Goal: Task Accomplishment & Management: Use online tool/utility

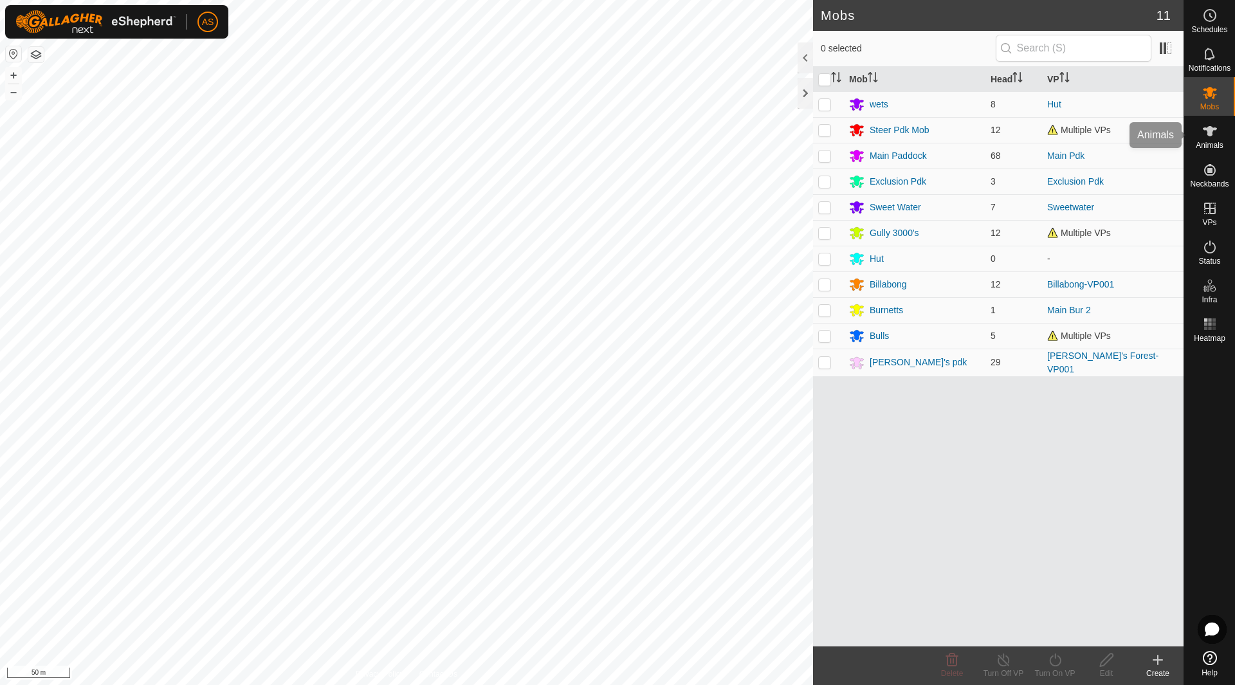
click at [1204, 130] on icon at bounding box center [1210, 131] width 14 height 10
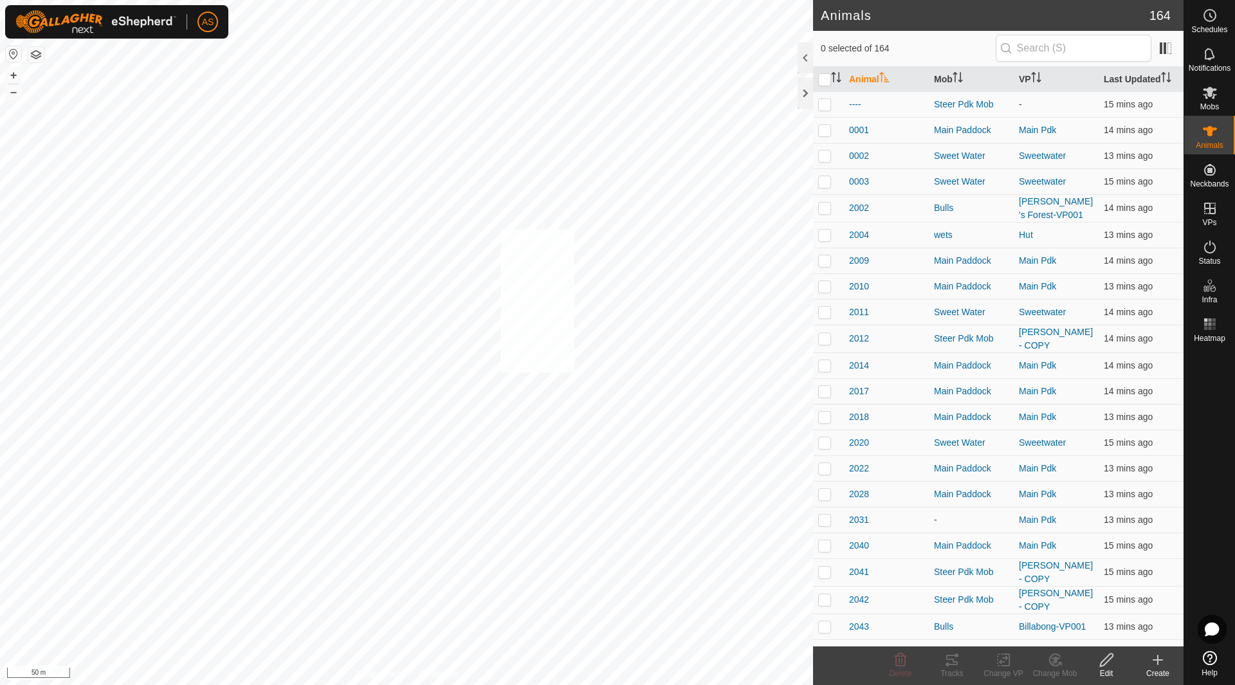
checkbox input "true"
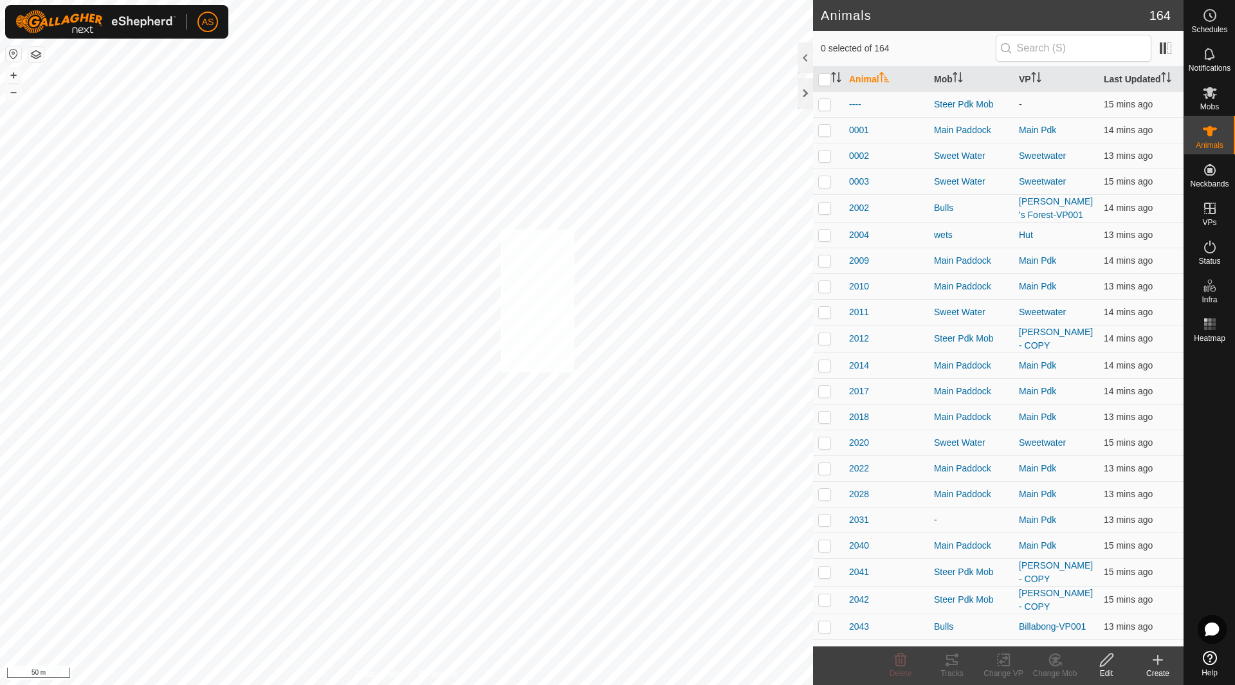
checkbox input "true"
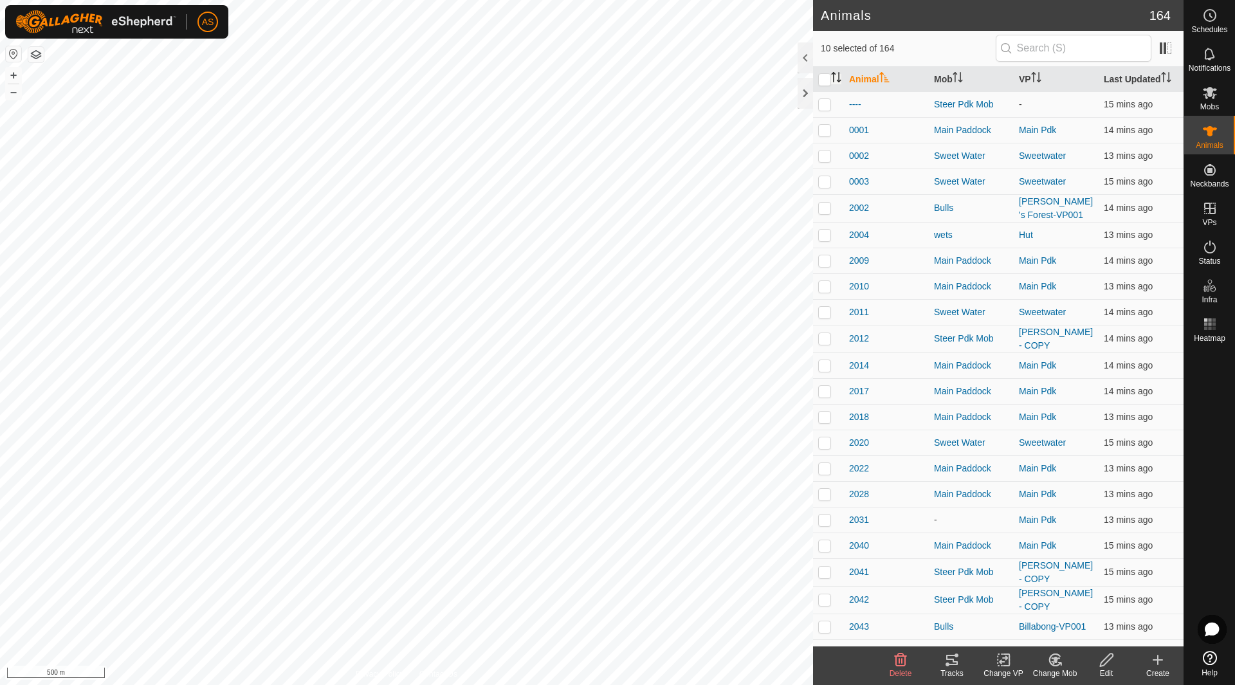
click at [837, 75] on icon "Activate to sort" at bounding box center [836, 77] width 10 height 10
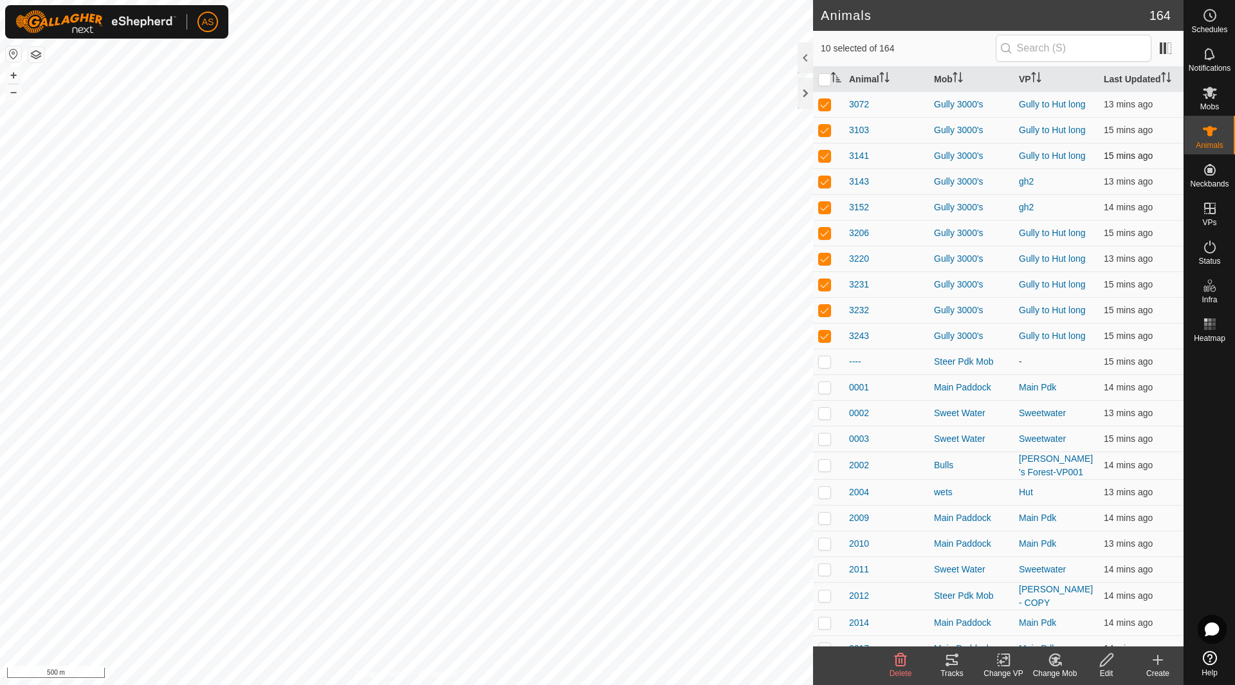
click at [823, 153] on p-checkbox at bounding box center [824, 156] width 13 height 10
checkbox input "false"
click at [827, 131] on p-checkbox at bounding box center [824, 130] width 13 height 10
checkbox input "false"
click at [826, 104] on p-checkbox at bounding box center [824, 104] width 13 height 10
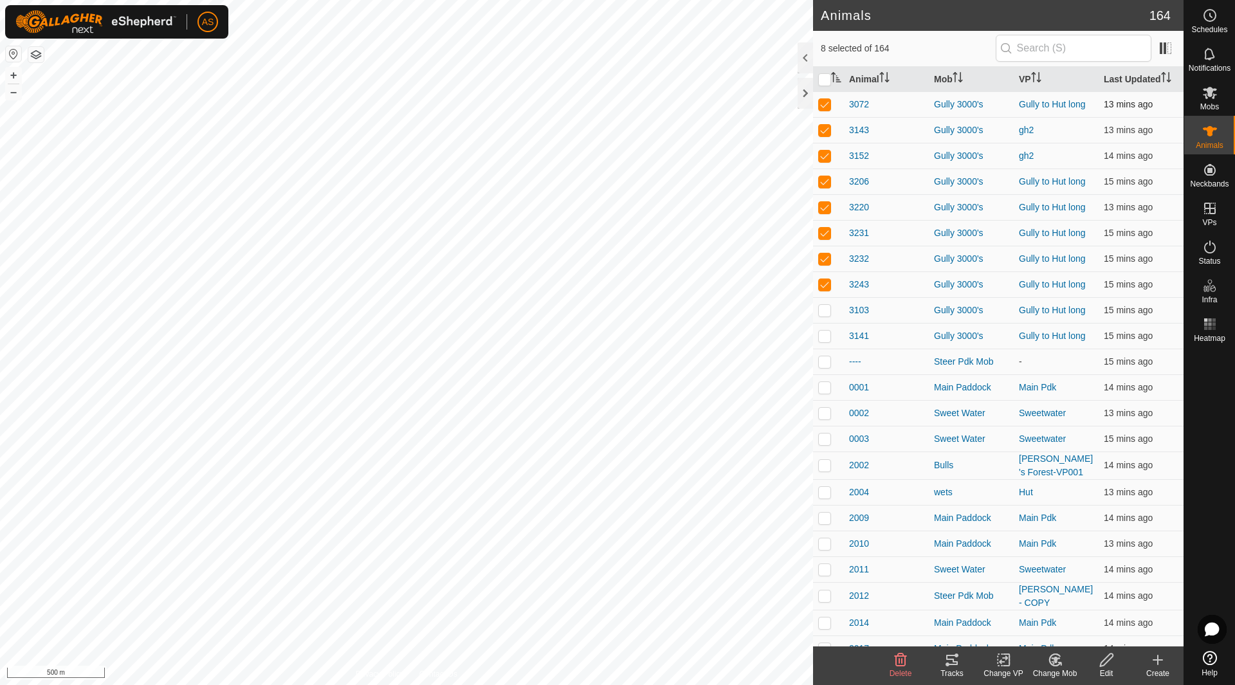
checkbox input "false"
click at [825, 156] on p-checkbox at bounding box center [824, 156] width 13 height 10
checkbox input "false"
click at [825, 176] on p-checkbox at bounding box center [824, 181] width 13 height 10
checkbox input "false"
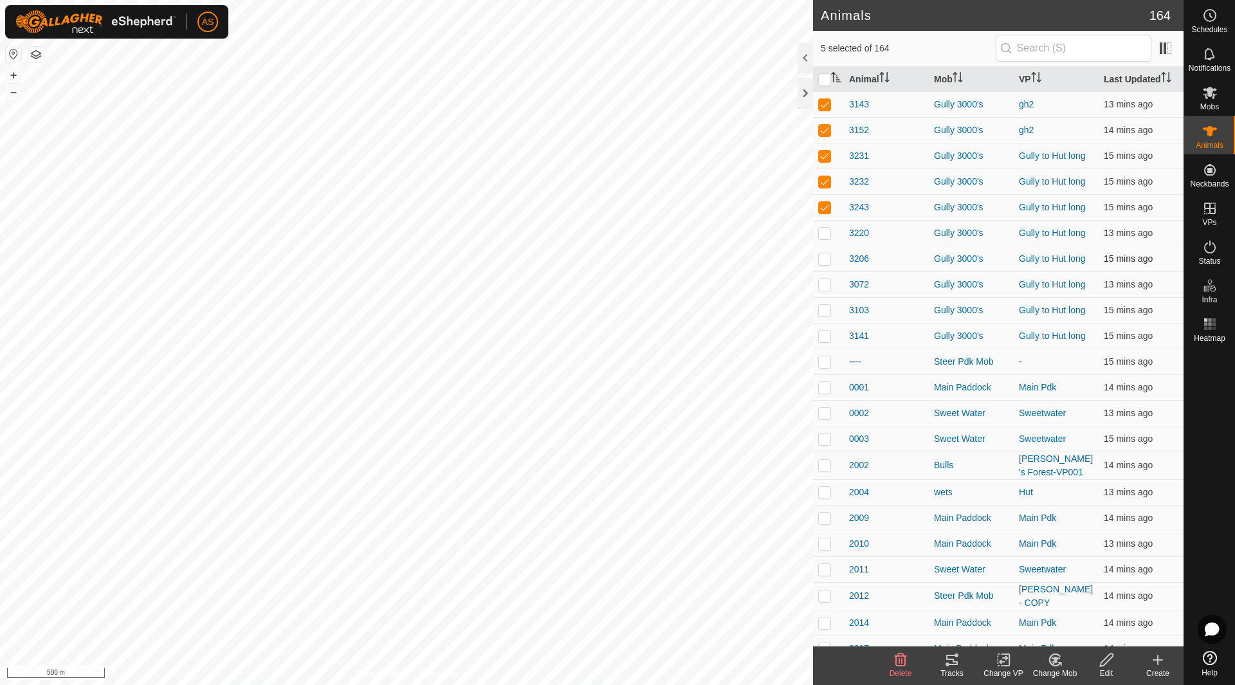
click at [825, 156] on p-checkbox at bounding box center [824, 156] width 13 height 10
checkbox input "false"
click at [825, 156] on p-checkbox at bounding box center [824, 156] width 13 height 10
checkbox input "false"
click at [825, 156] on p-checkbox at bounding box center [824, 156] width 13 height 10
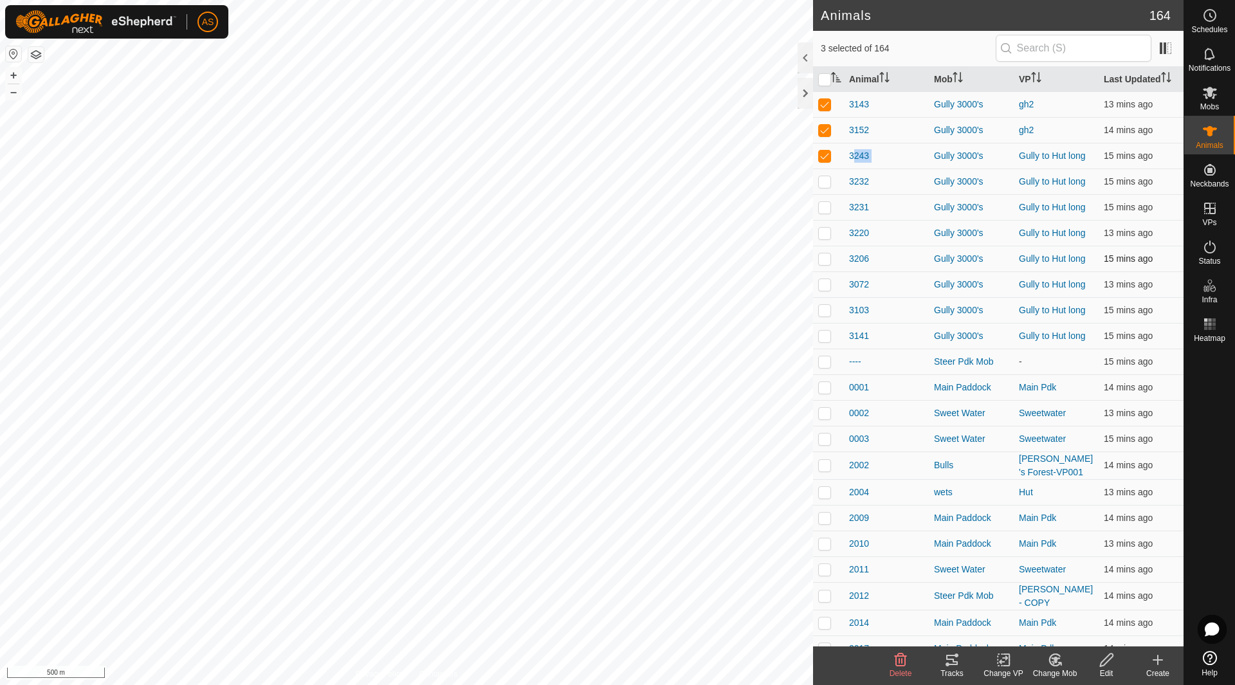
checkbox input "false"
click at [947, 664] on icon at bounding box center [952, 660] width 12 height 10
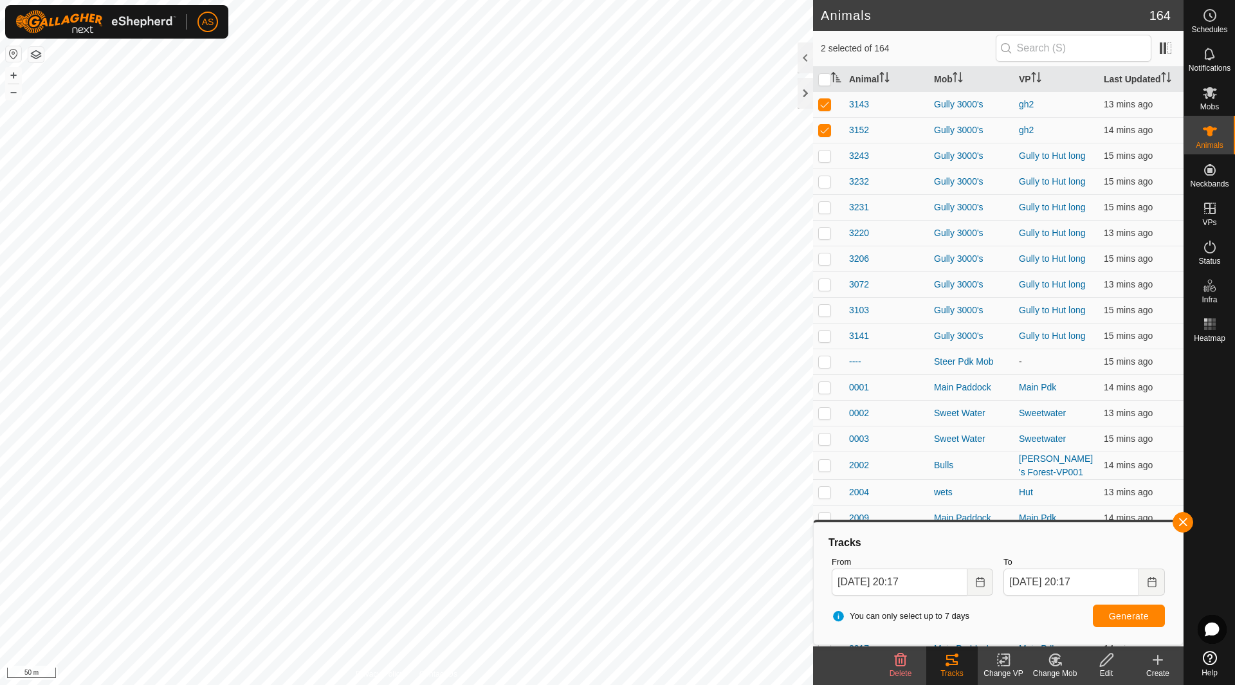
click at [1005, 659] on icon at bounding box center [1004, 659] width 16 height 15
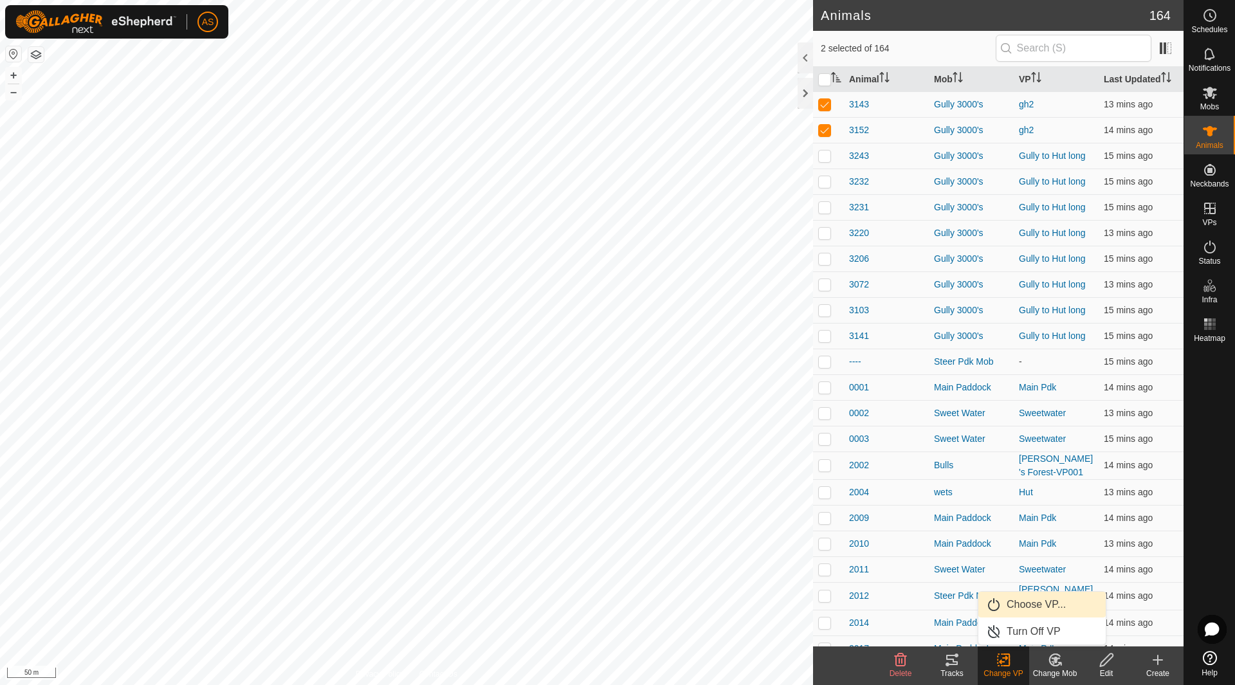
click at [1012, 608] on link "Choose VP..." at bounding box center [1041, 605] width 127 height 26
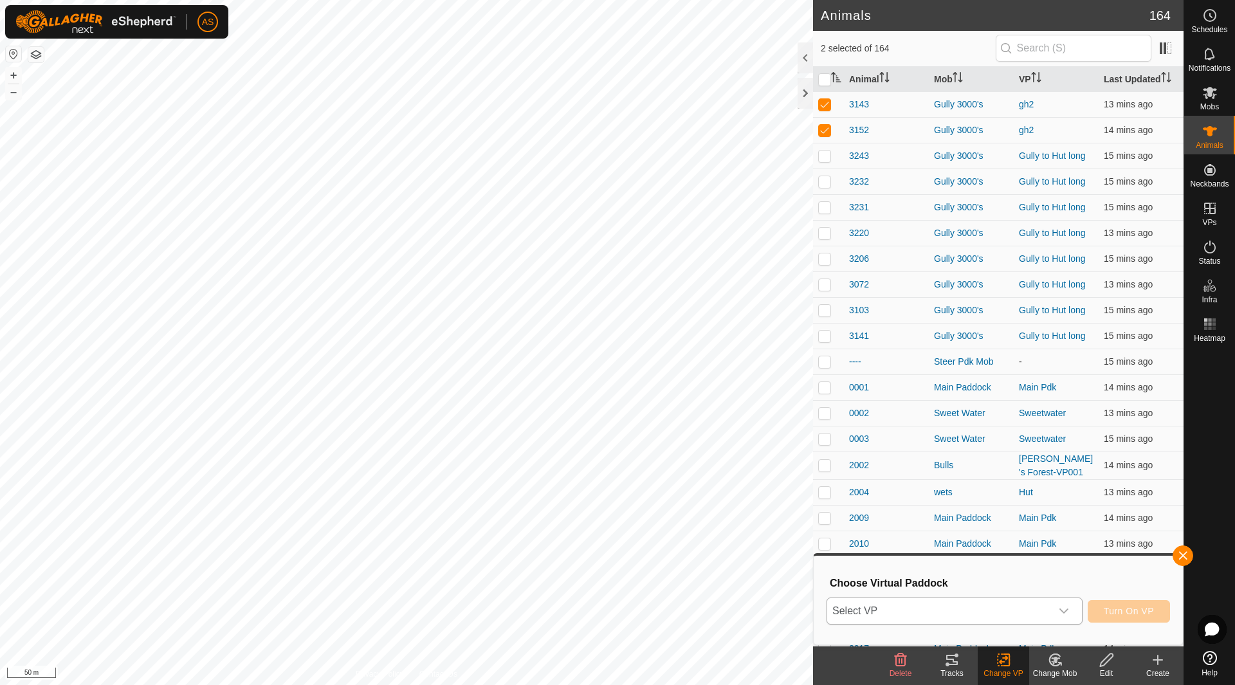
click at [977, 614] on span "Select VP" at bounding box center [939, 611] width 224 height 26
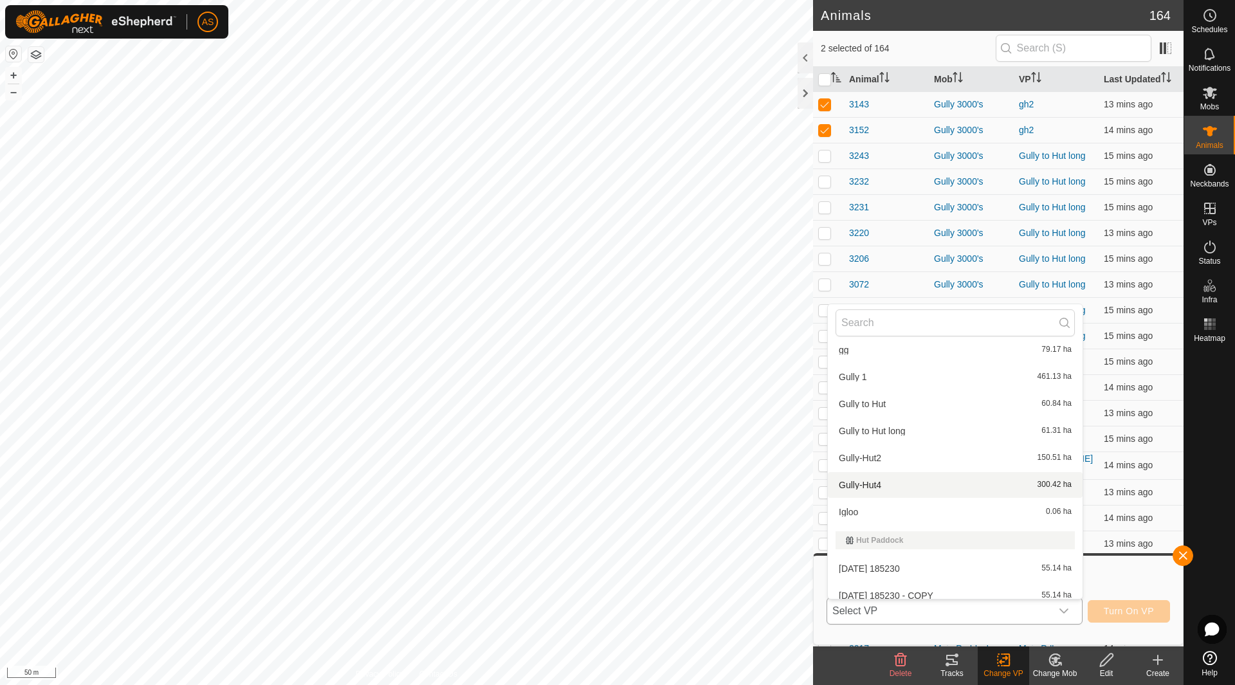
scroll to position [515, 0]
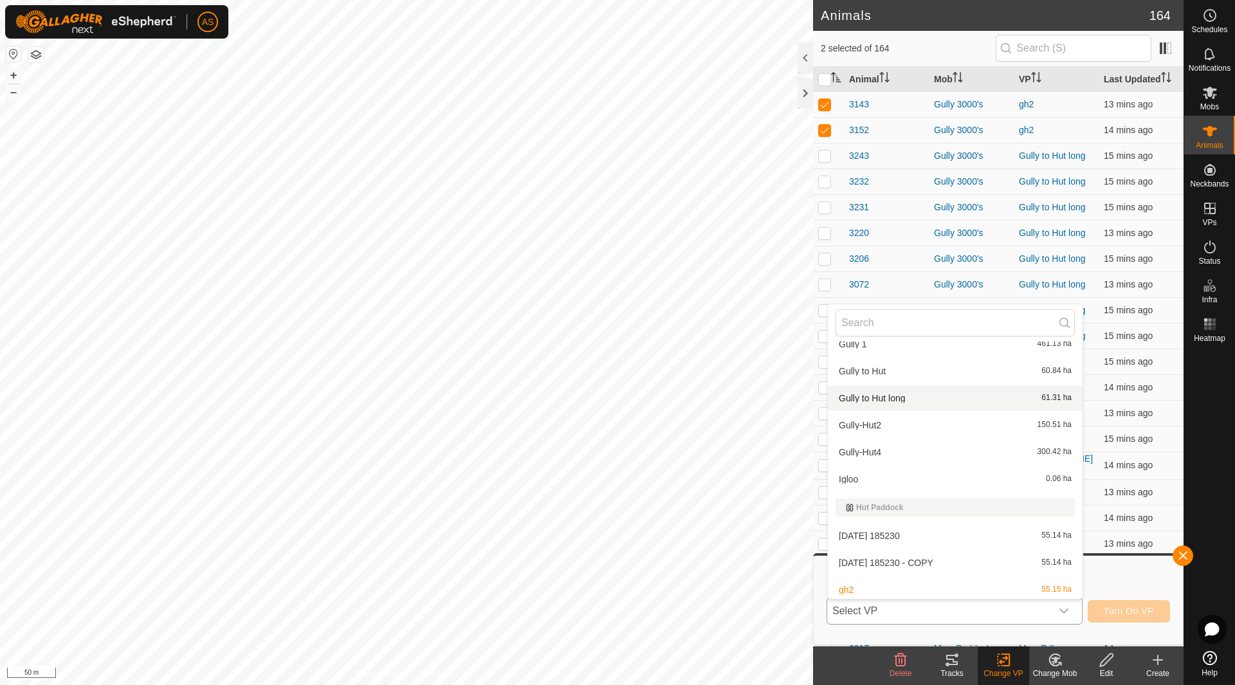
click at [885, 391] on li "Gully to Hut long 61.31 ha" at bounding box center [955, 398] width 255 height 26
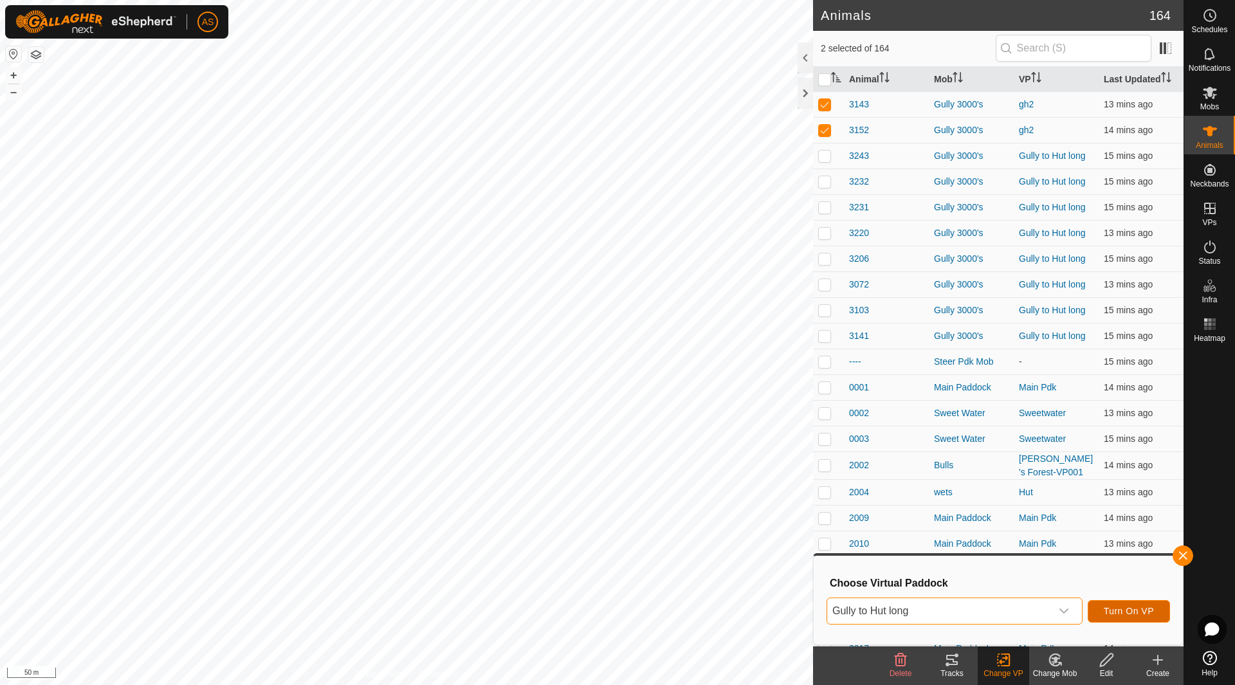
click at [1097, 607] on button "Turn On VP" at bounding box center [1129, 611] width 82 height 23
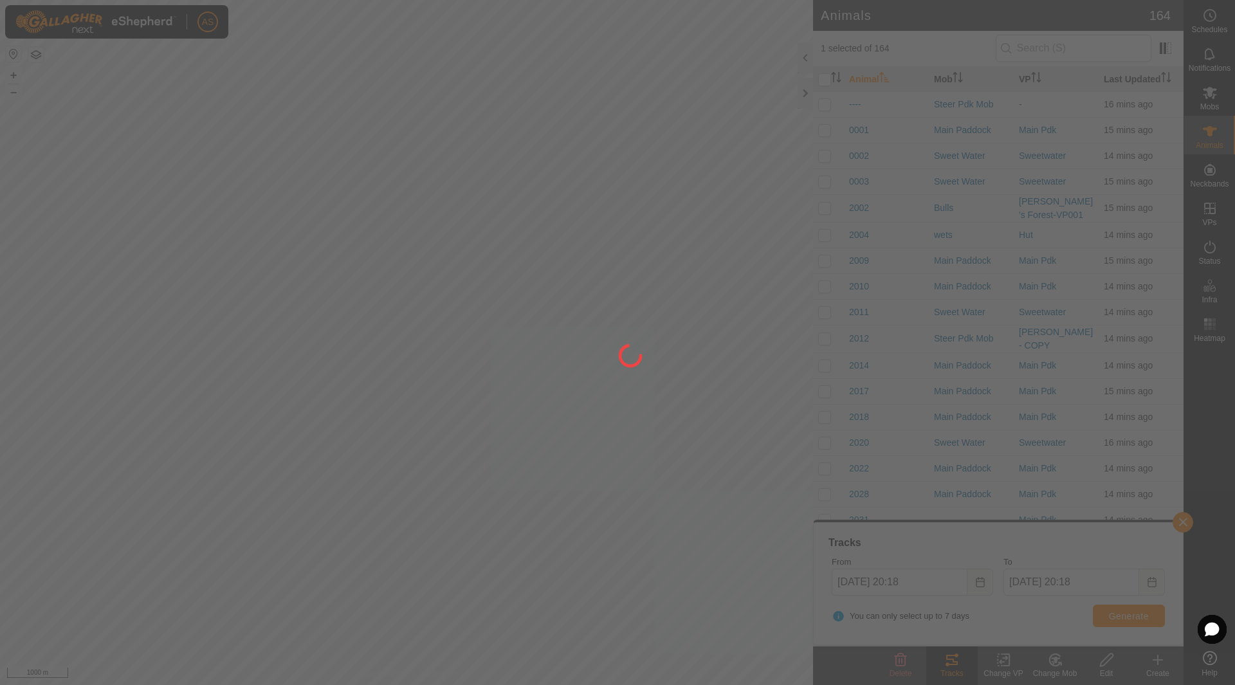
drag, startPoint x: 289, startPoint y: 590, endPoint x: 295, endPoint y: 502, distance: 88.3
click at [295, 502] on div at bounding box center [617, 342] width 1235 height 685
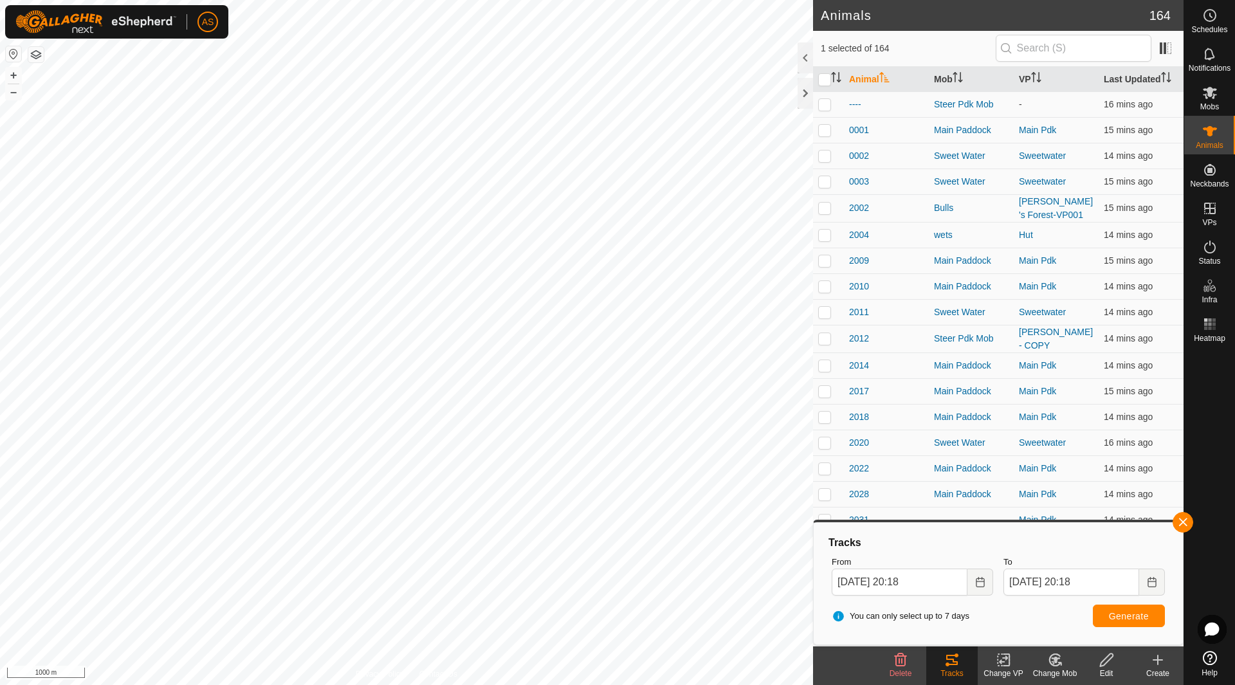
checkbox input "false"
checkbox input "true"
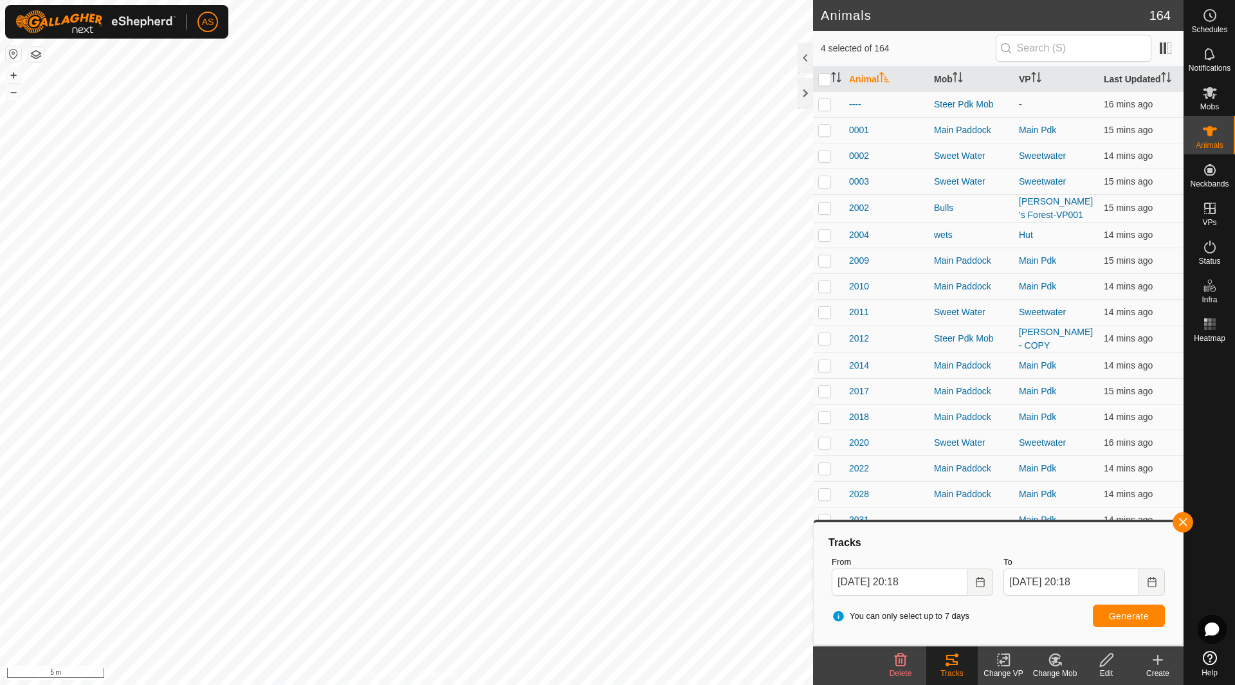
checkbox input "false"
checkbox input "true"
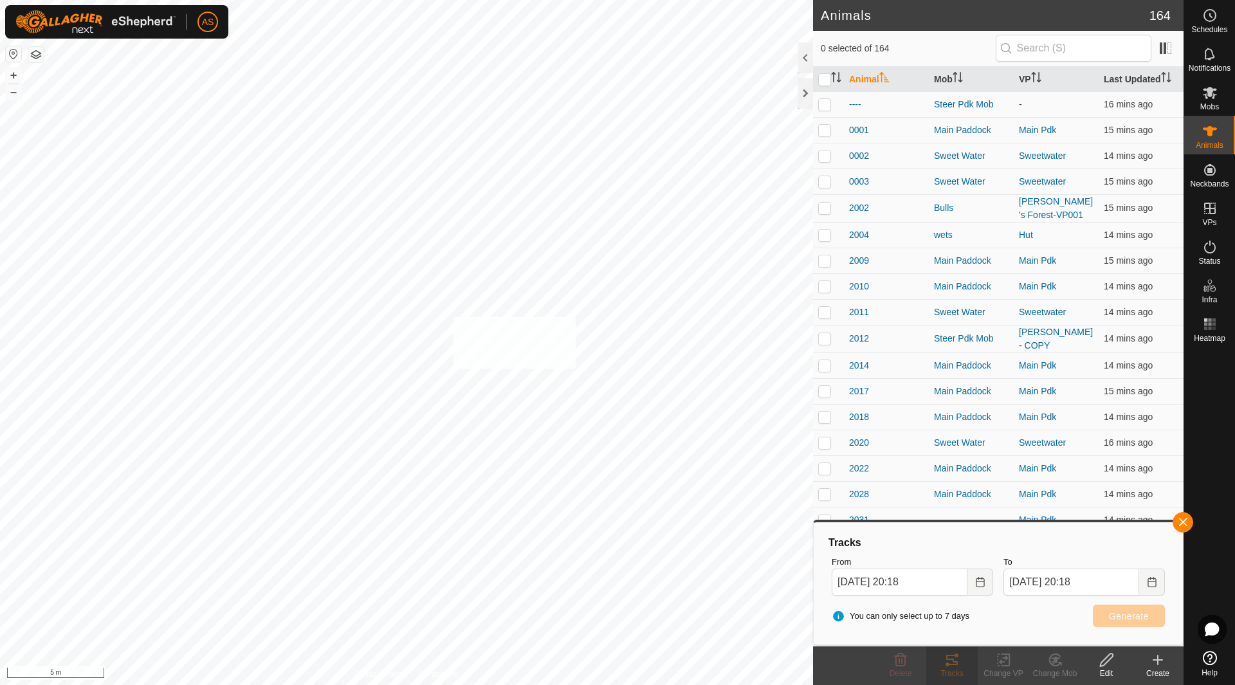
checkbox input "true"
checkbox input "false"
checkbox input "true"
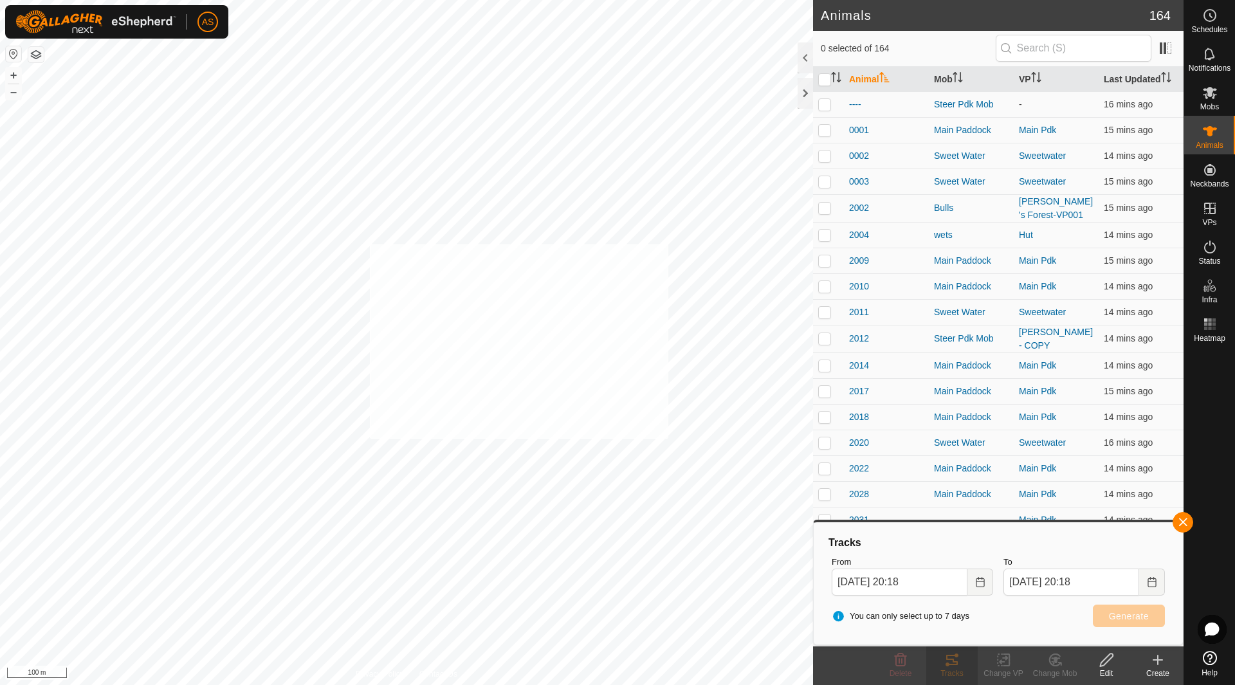
checkbox input "true"
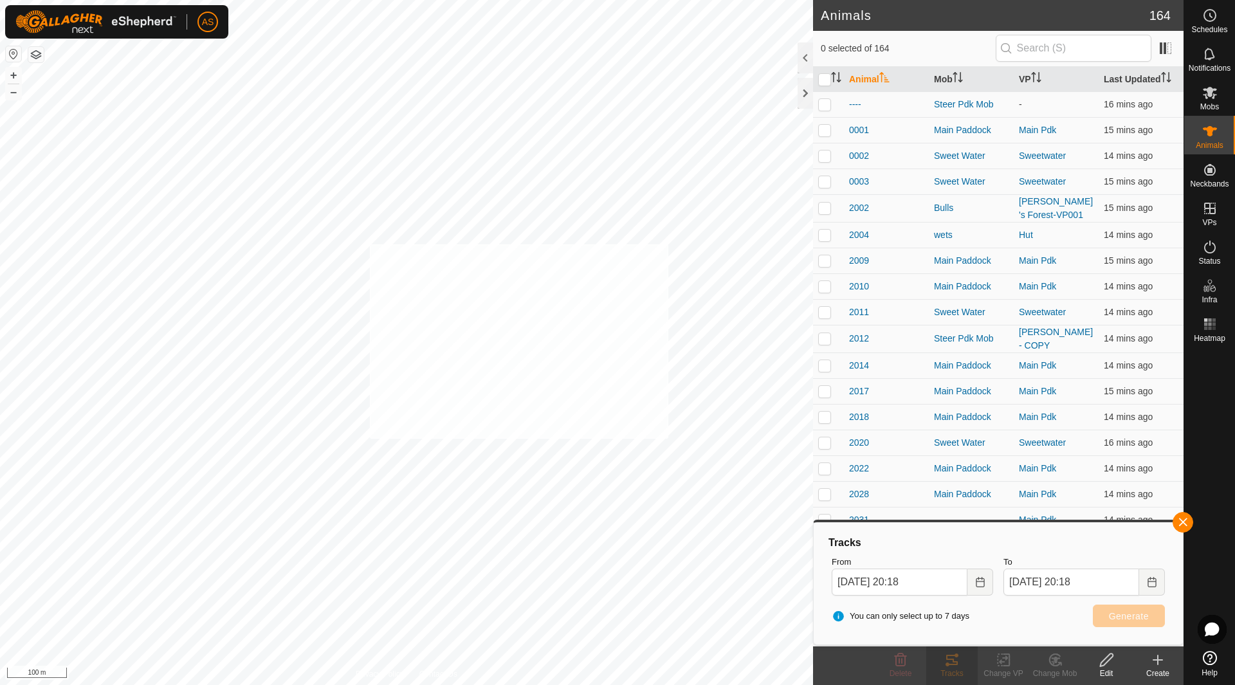
checkbox input "true"
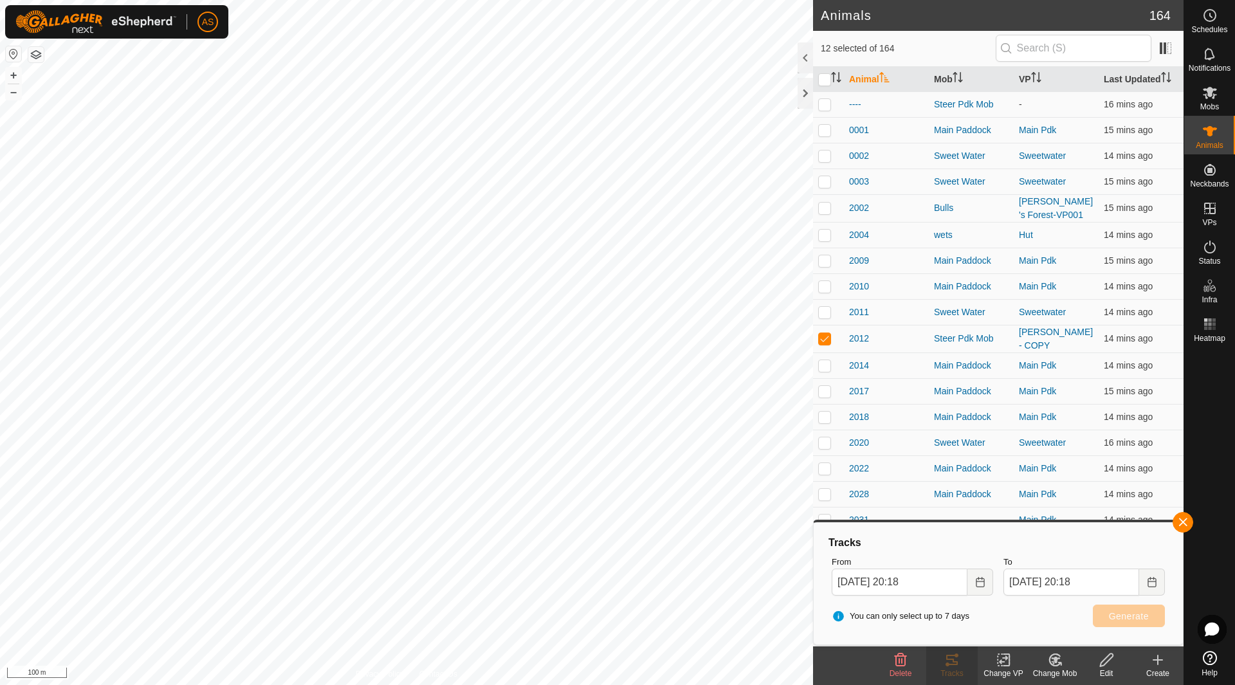
checkbox input "false"
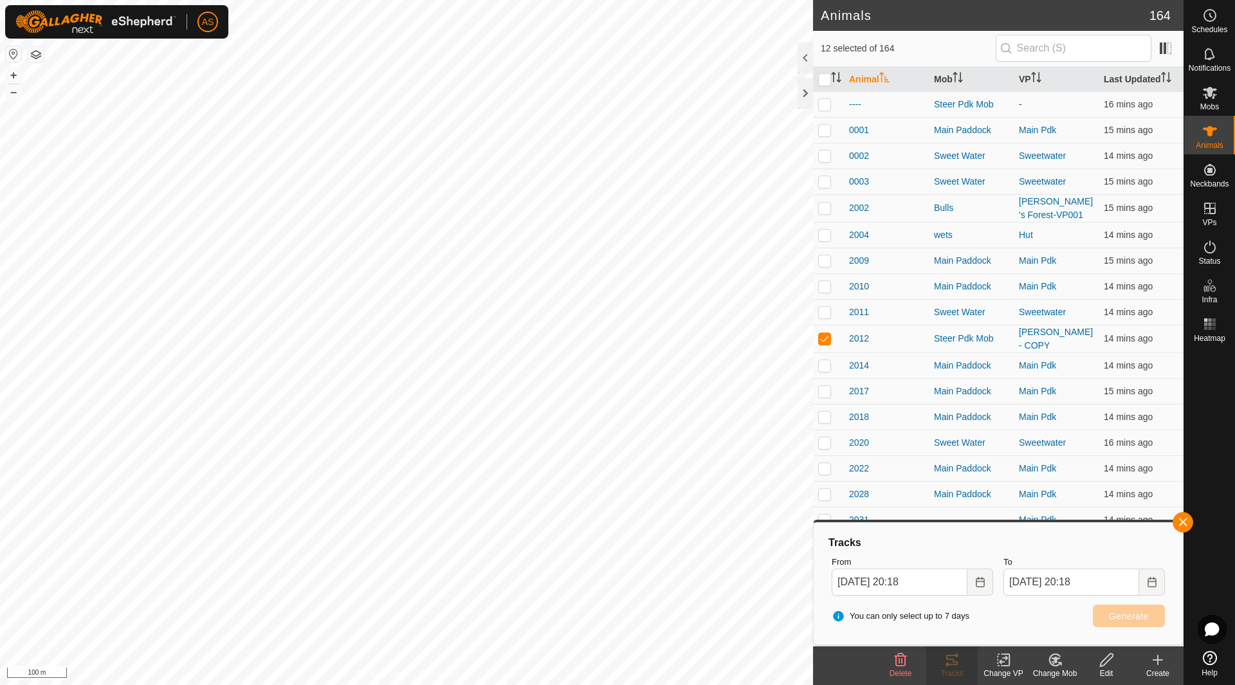
checkbox input "false"
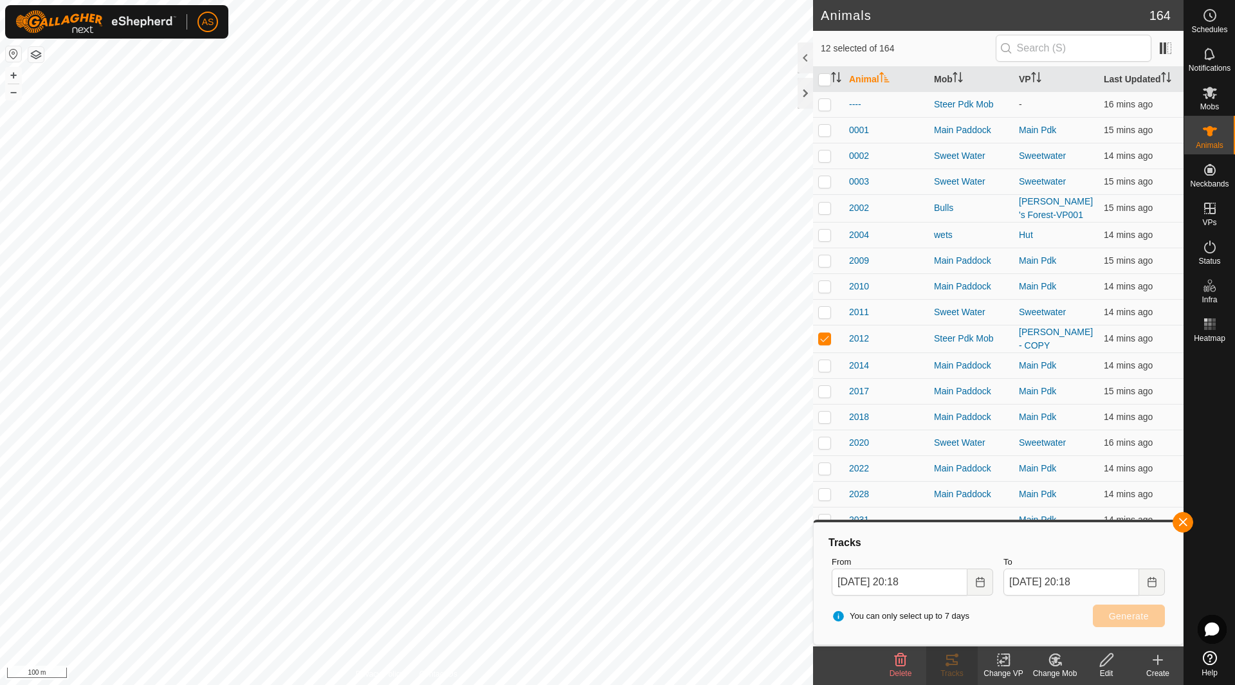
checkbox input "false"
click at [946, 659] on icon at bounding box center [951, 659] width 15 height 15
click at [956, 663] on icon at bounding box center [951, 659] width 15 height 15
click at [1188, 519] on button "button" at bounding box center [1183, 522] width 21 height 21
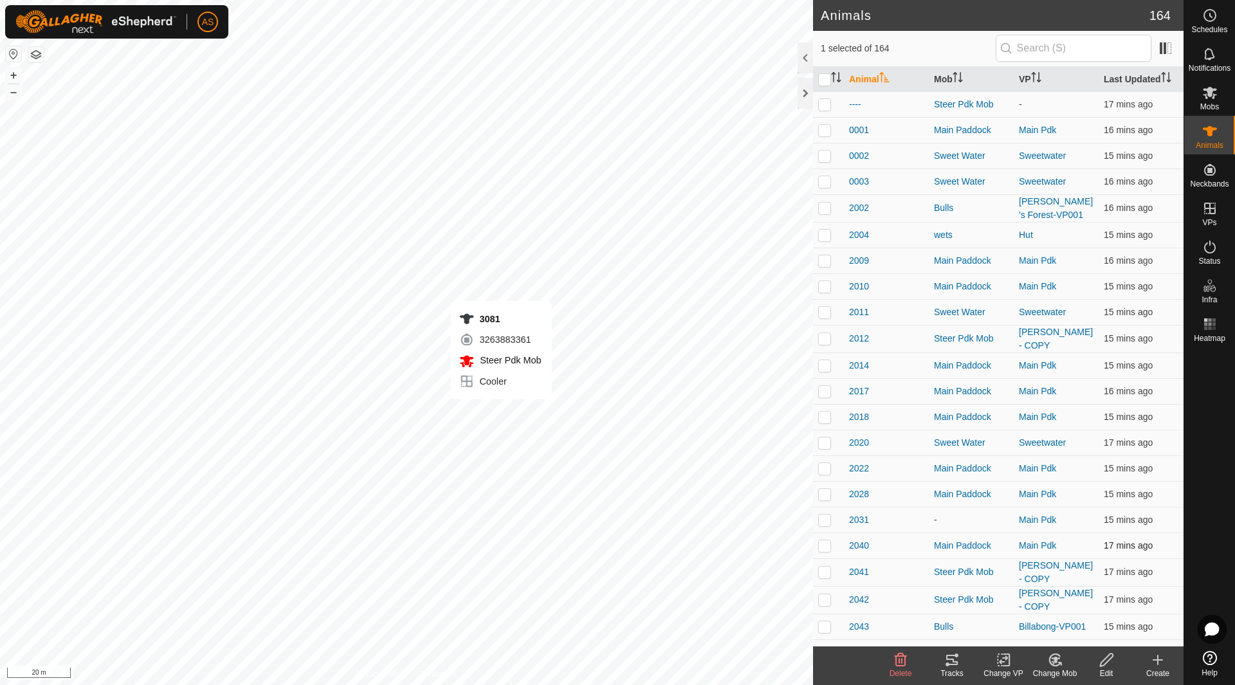
checkbox input "false"
click at [956, 662] on icon at bounding box center [952, 660] width 12 height 10
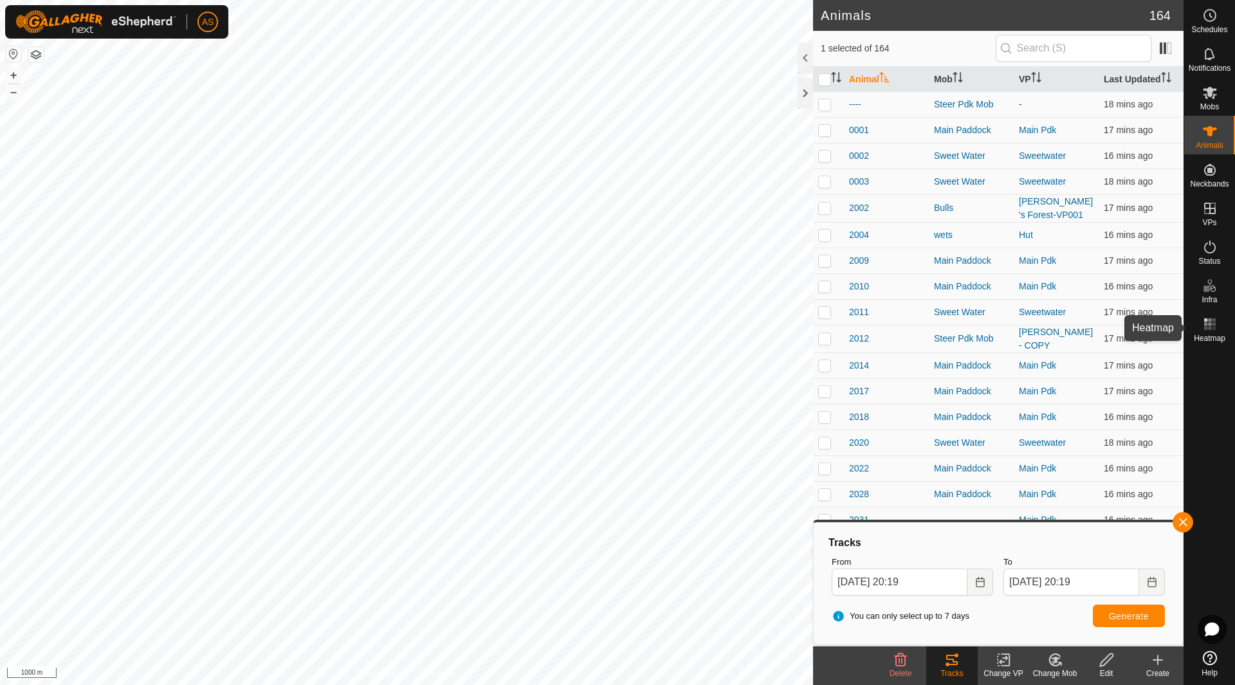
click at [1205, 313] on div "Heatmap" at bounding box center [1209, 328] width 51 height 39
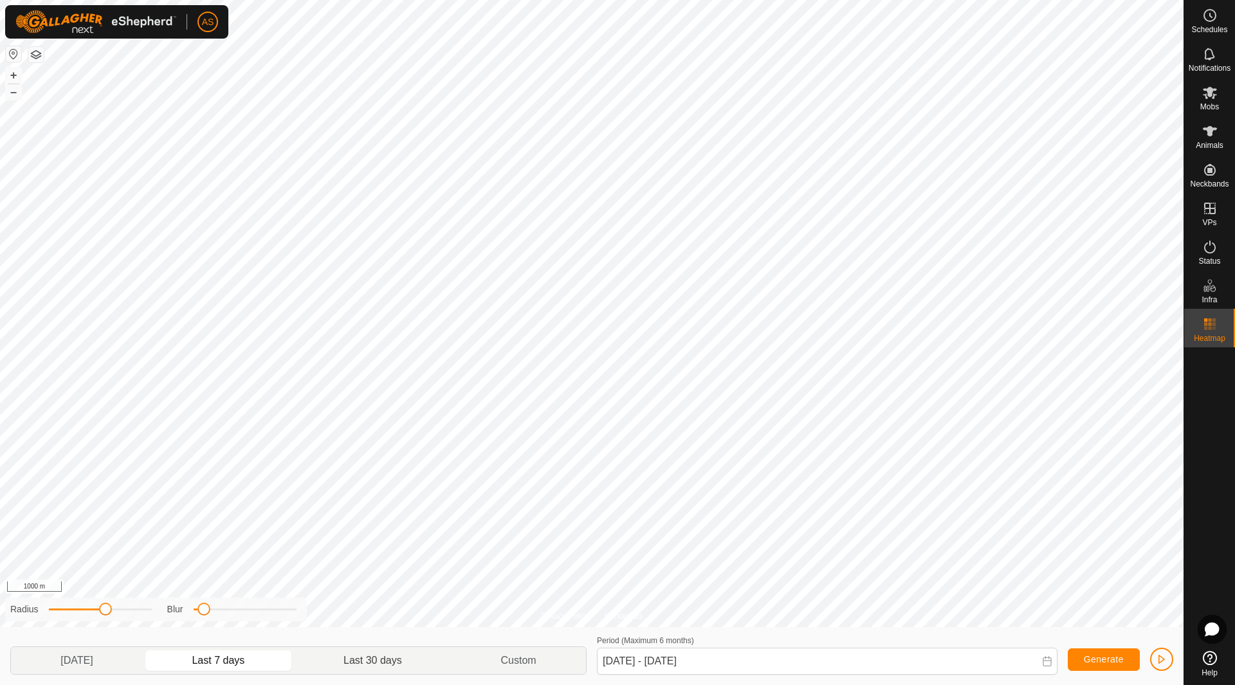
click at [375, 664] on p-togglebutton "Last 30 days" at bounding box center [373, 660] width 157 height 27
click at [60, 659] on p-togglebutton "[DATE]" at bounding box center [77, 660] width 132 height 27
click at [223, 659] on p-togglebutton "Last 7 days" at bounding box center [219, 660] width 152 height 27
click at [372, 664] on p-togglebutton "Last 30 days" at bounding box center [373, 660] width 157 height 27
click at [250, 661] on p-togglebutton "Last 7 days" at bounding box center [219, 660] width 152 height 27
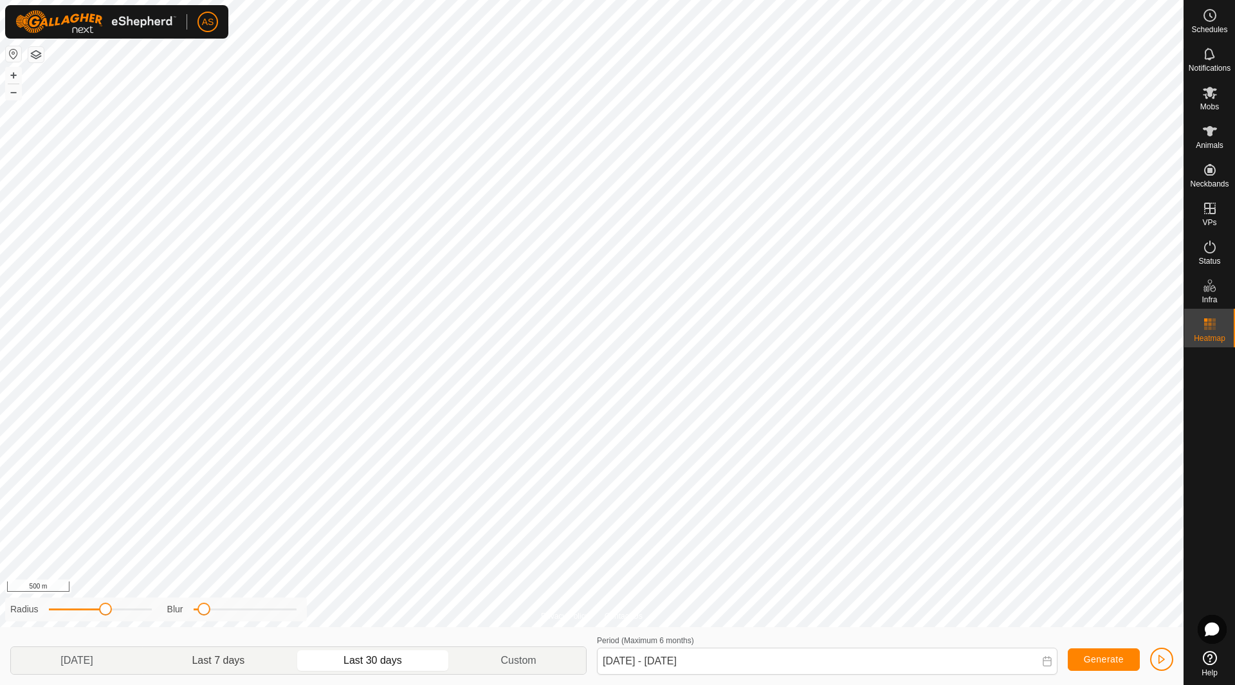
type input "[DATE] - [DATE]"
click at [1207, 135] on icon at bounding box center [1209, 130] width 15 height 15
